Goal: Task Accomplishment & Management: Manage account settings

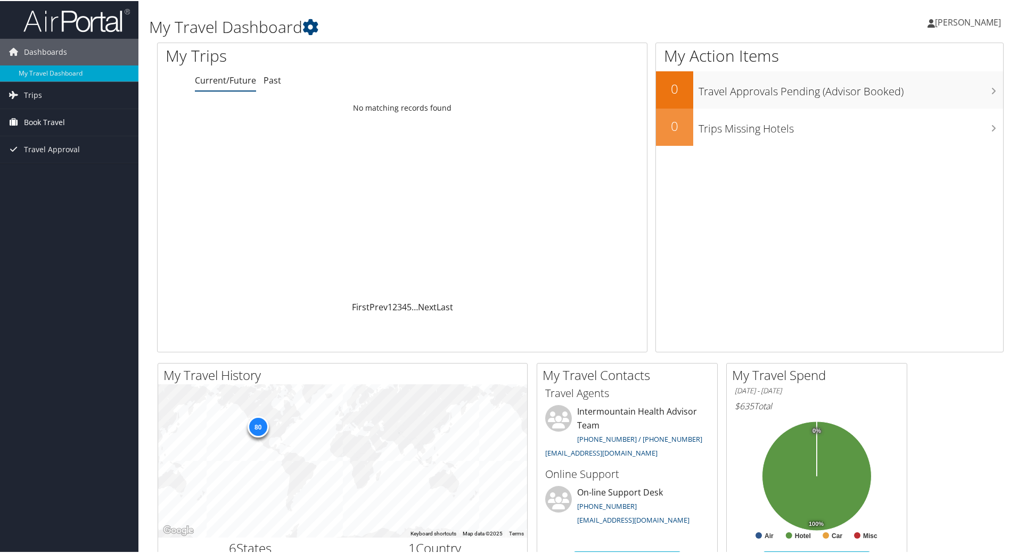
click at [54, 124] on span "Book Travel" at bounding box center [44, 121] width 41 height 27
click at [51, 198] on span "Travel Approval" at bounding box center [52, 196] width 56 height 27
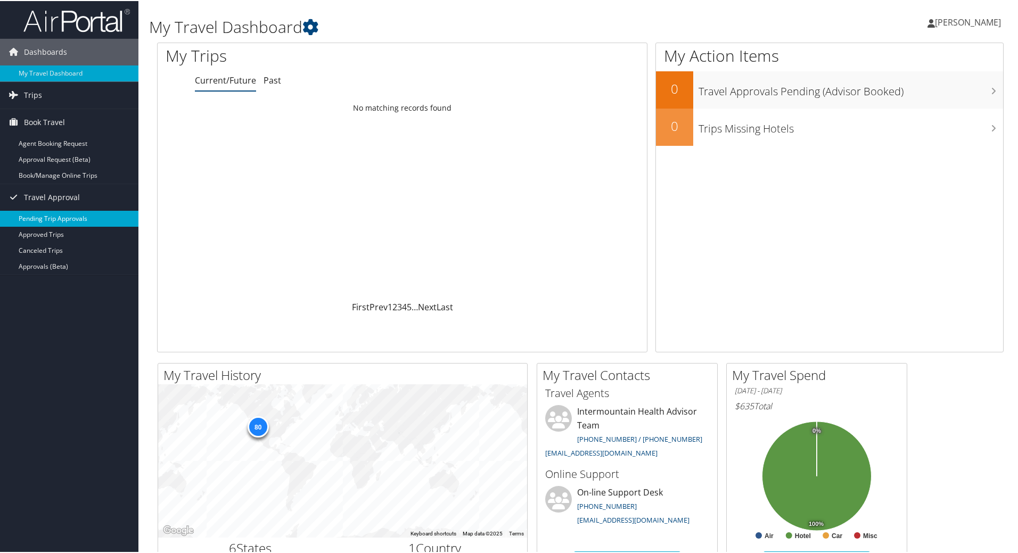
click at [43, 215] on link "Pending Trip Approvals" at bounding box center [69, 218] width 138 height 16
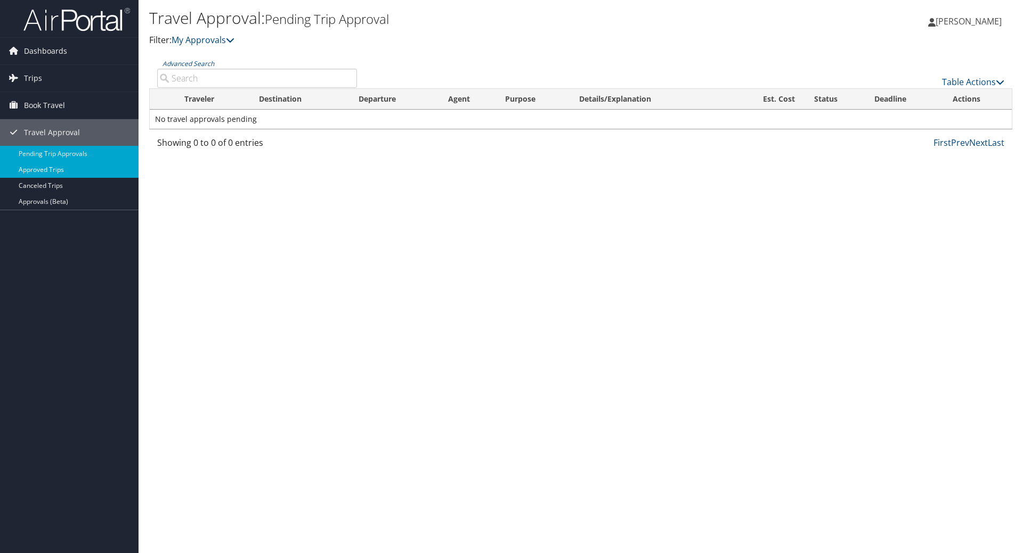
click at [58, 167] on link "Approved Trips" at bounding box center [69, 170] width 138 height 16
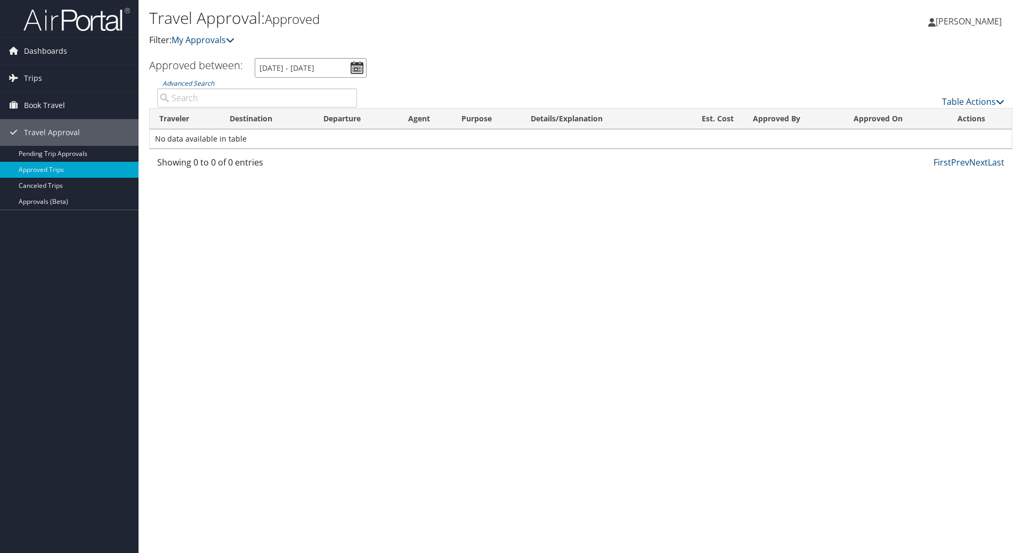
click at [356, 66] on input "8/4/2025 - 9/4/2025" at bounding box center [311, 68] width 112 height 20
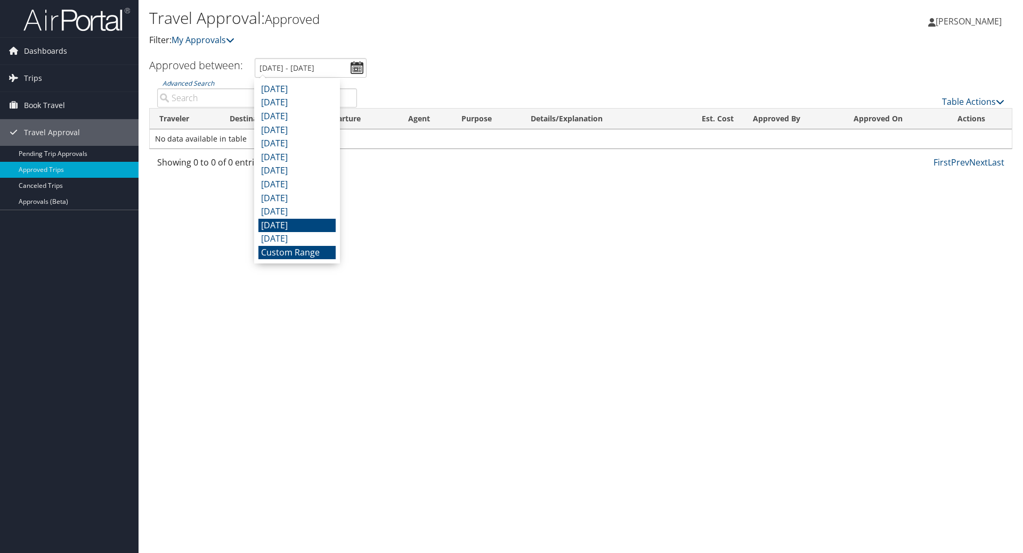
click at [312, 225] on li "October 2024" at bounding box center [296, 226] width 77 height 14
click at [357, 64] on input "10/1/2024 - 10/31/2024" at bounding box center [311, 68] width 112 height 20
click at [307, 239] on li "September 2024" at bounding box center [296, 239] width 77 height 14
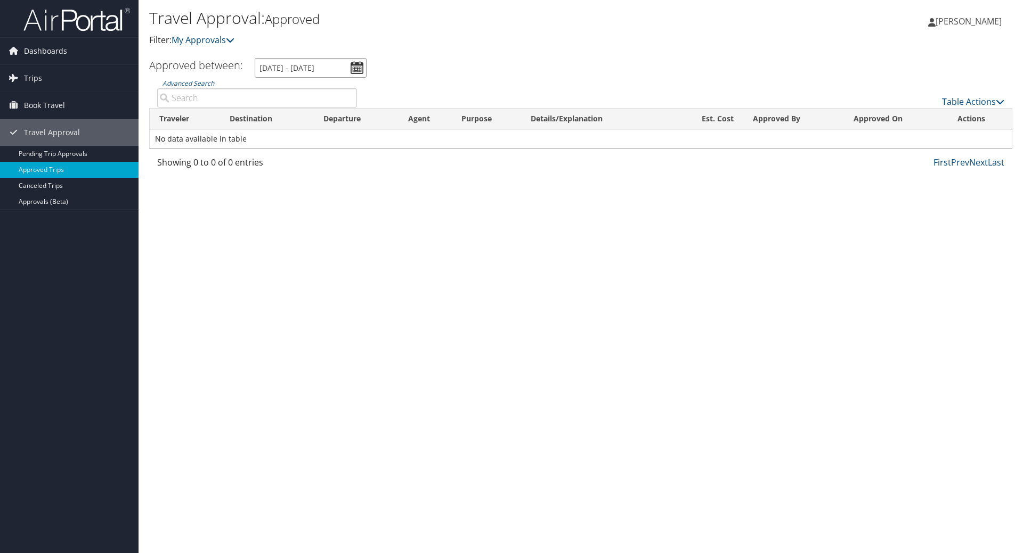
click at [345, 68] on input "9/1/2024 - 9/30/2024" at bounding box center [311, 68] width 112 height 20
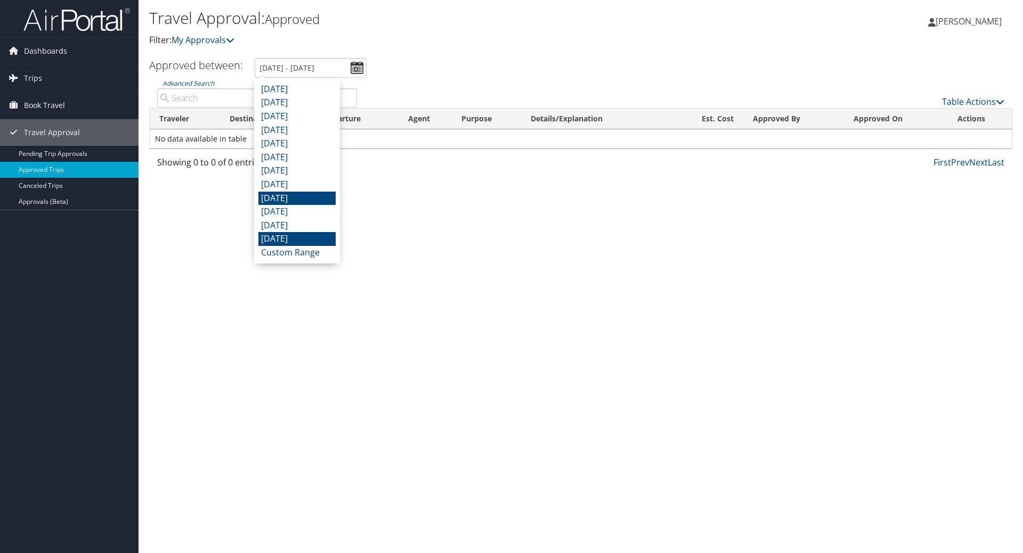
click at [300, 198] on li "December 2024" at bounding box center [296, 199] width 77 height 14
type input "12/1/2024 - 12/31/2024"
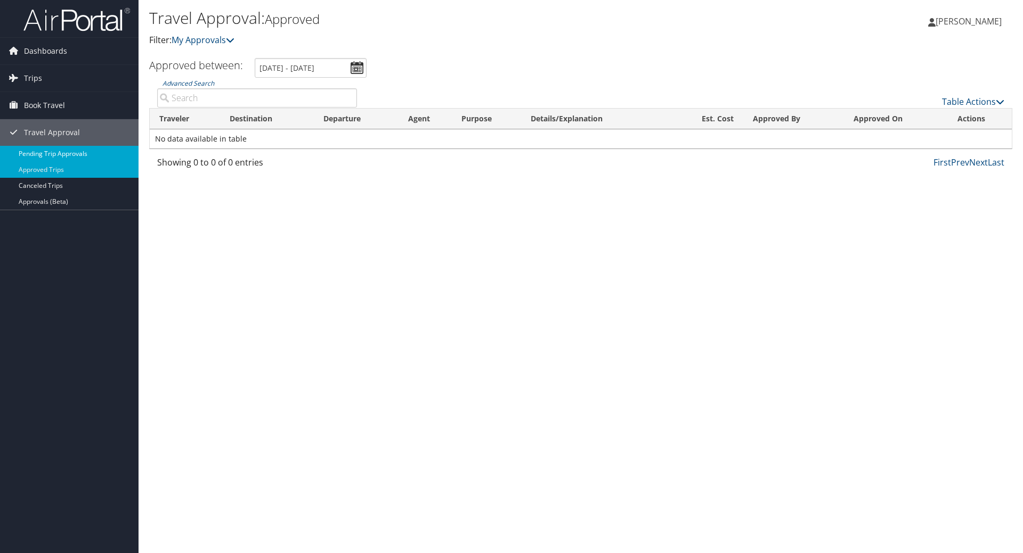
click at [58, 151] on link "Pending Trip Approvals" at bounding box center [69, 154] width 138 height 16
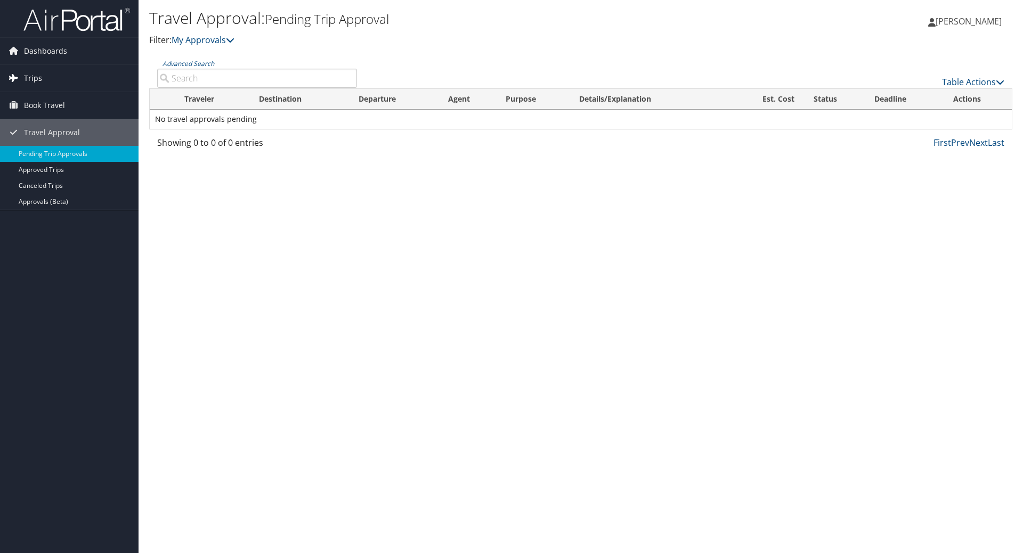
click at [35, 75] on span "Trips" at bounding box center [33, 78] width 18 height 27
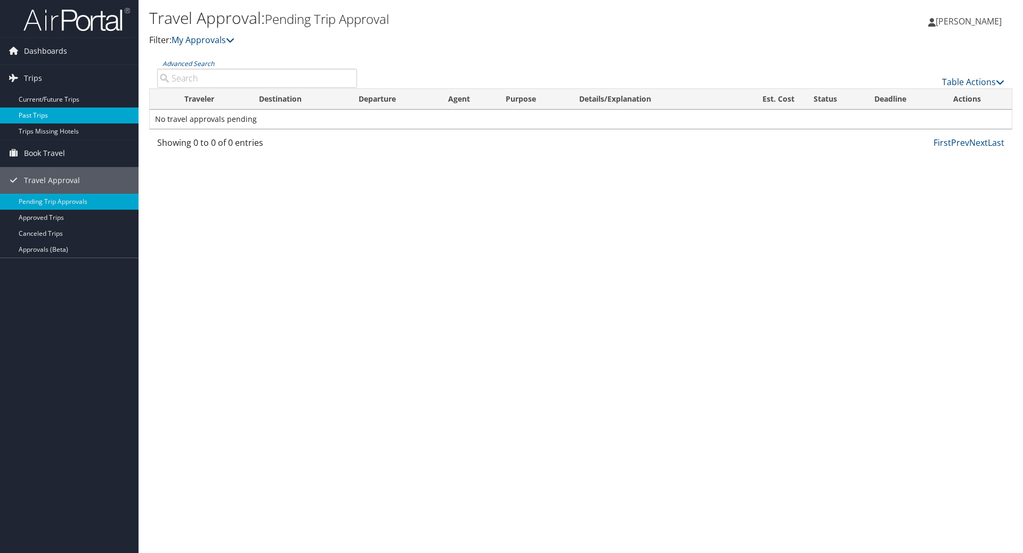
click at [31, 108] on link "Past Trips" at bounding box center [69, 116] width 138 height 16
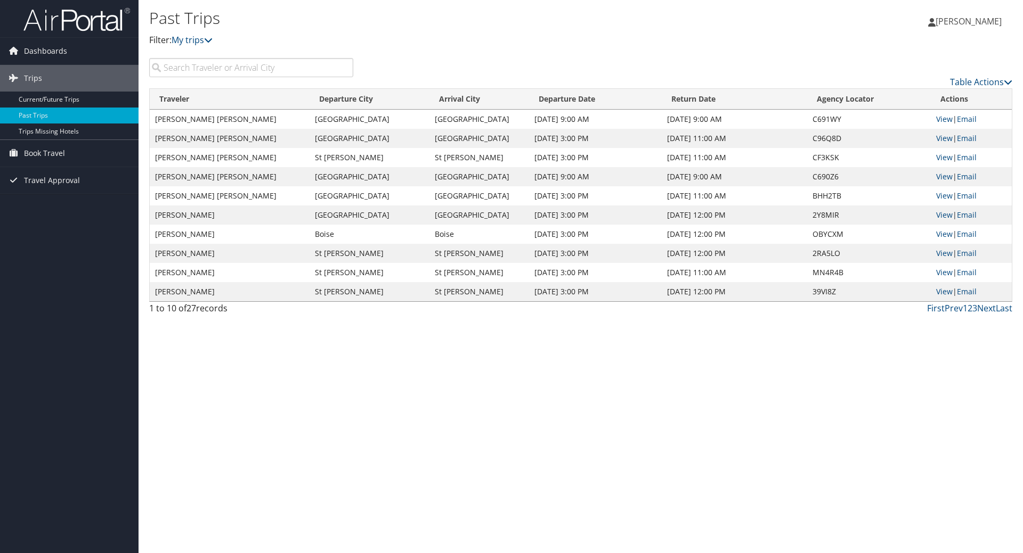
click at [284, 314] on div "1 to 10 of 27 records" at bounding box center [251, 311] width 204 height 18
click at [41, 52] on span "Dashboards" at bounding box center [45, 51] width 43 height 27
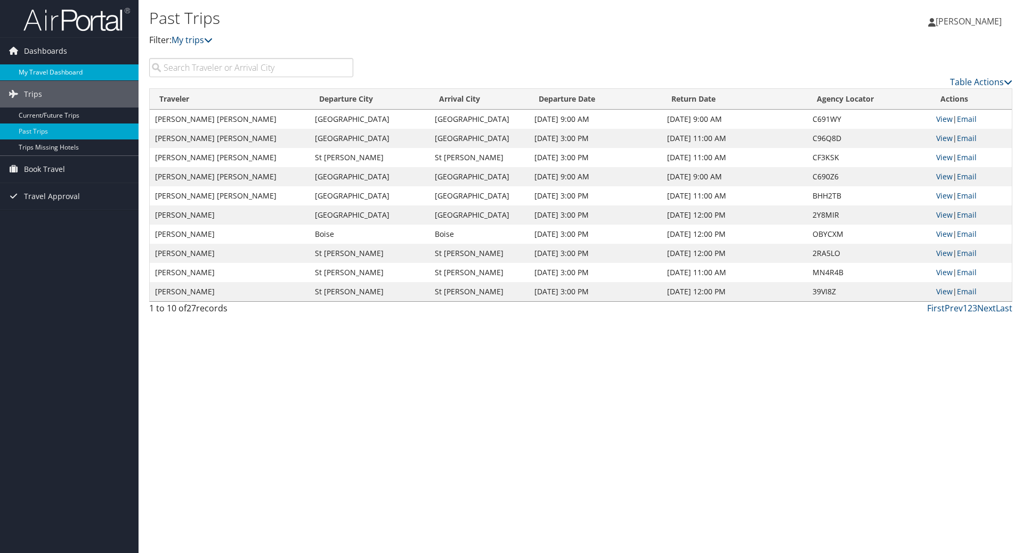
click at [44, 70] on link "My Travel Dashboard" at bounding box center [69, 72] width 138 height 16
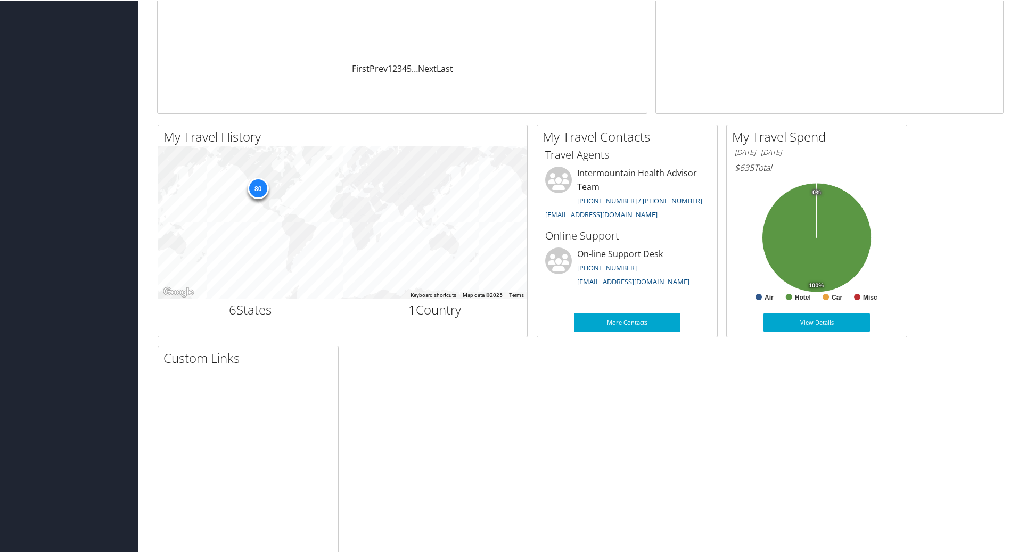
scroll to position [262, 0]
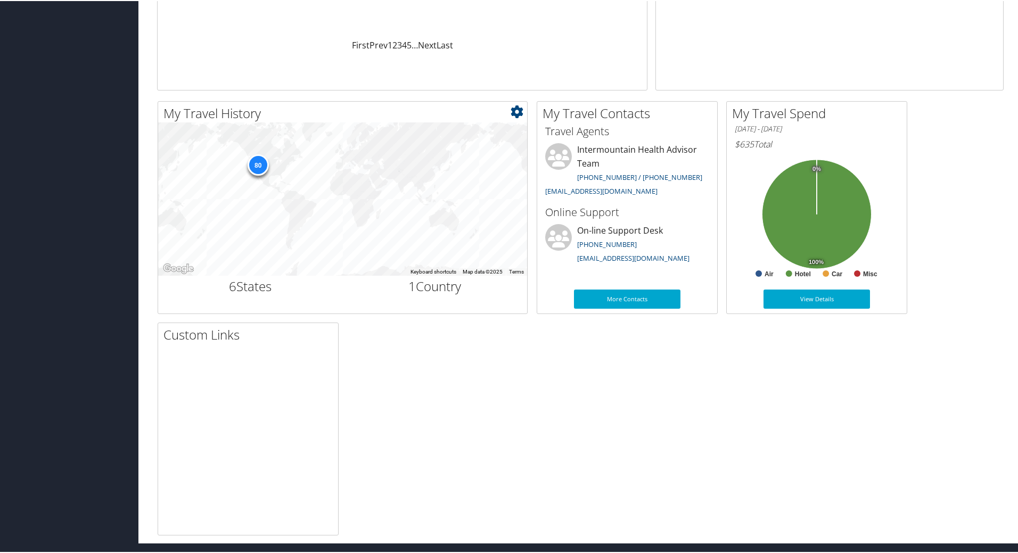
click at [437, 283] on h2 "1 Country" at bounding box center [435, 285] width 169 height 18
click at [259, 164] on div "80" at bounding box center [257, 163] width 21 height 21
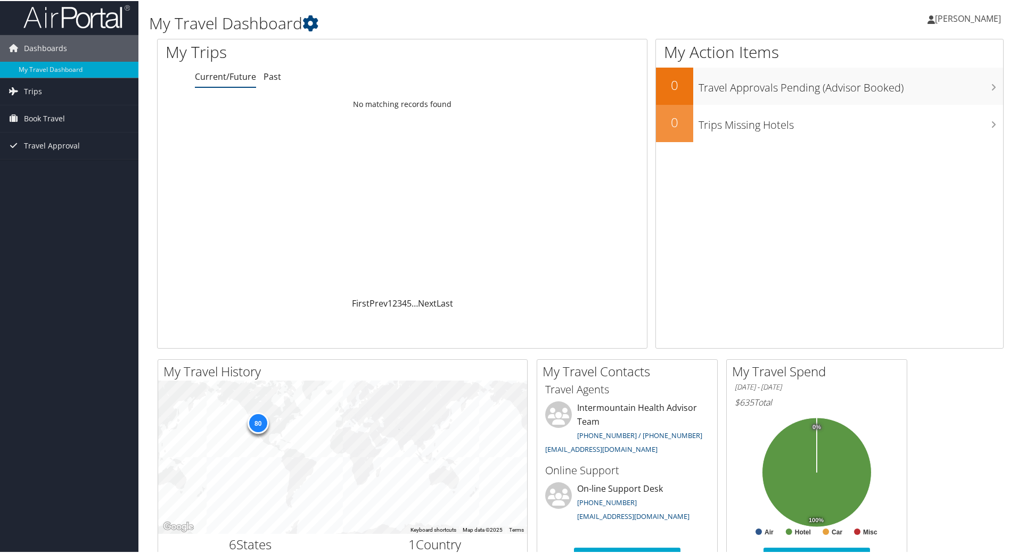
scroll to position [0, 0]
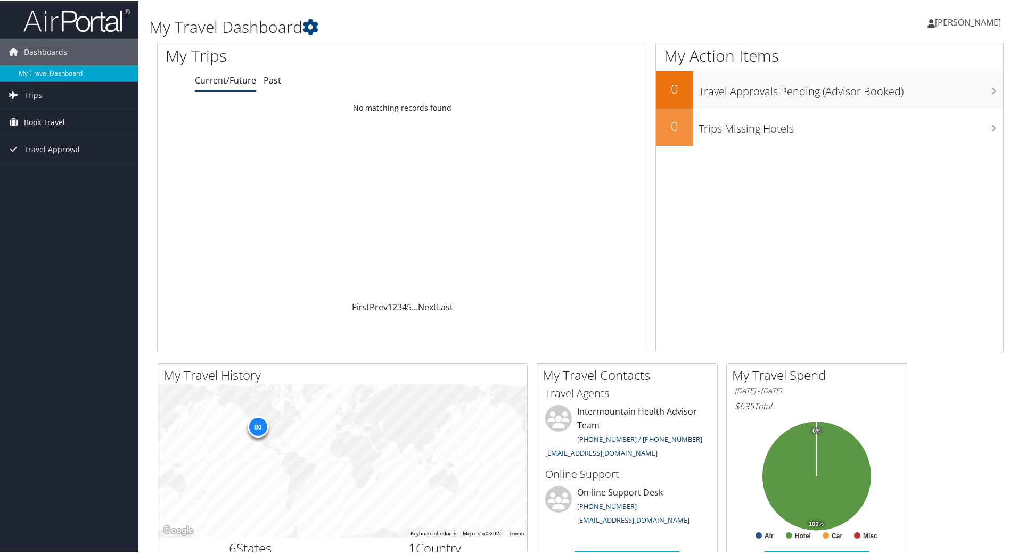
click at [48, 123] on span "Book Travel" at bounding box center [44, 121] width 41 height 27
click at [44, 173] on link "Book/Manage Online Trips" at bounding box center [69, 175] width 138 height 16
